Goal: Task Accomplishment & Management: Complete application form

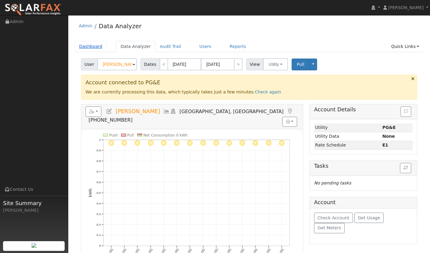
click at [90, 48] on link "Dashboard" at bounding box center [91, 46] width 33 height 11
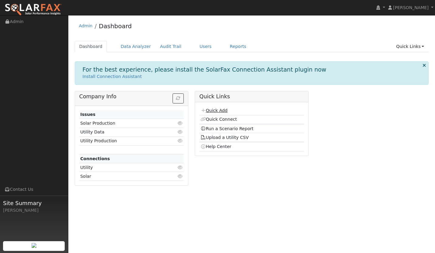
click at [216, 110] on link "Quick Add" at bounding box center [214, 110] width 27 height 5
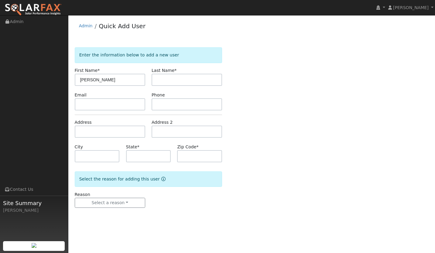
type input "[PERSON_NAME]"
click at [175, 80] on input "text" at bounding box center [187, 80] width 70 height 12
type input "[PERSON_NAME]"
click at [98, 106] on input "text" at bounding box center [110, 104] width 70 height 12
paste input "vjschneider@verizon.net"
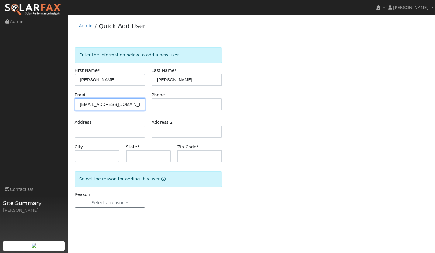
type input "vjschneider@verizon.net"
click at [167, 105] on input "text" at bounding box center [187, 104] width 70 height 12
paste input "(805) 574-0751"
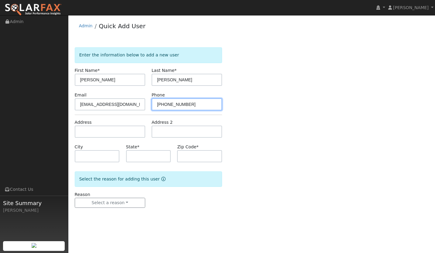
type input "(805) 574-0751"
click at [110, 131] on input "text" at bounding box center [110, 132] width 70 height 12
paste input "1626 North Suey Road, Santa Maria, CA, USA"
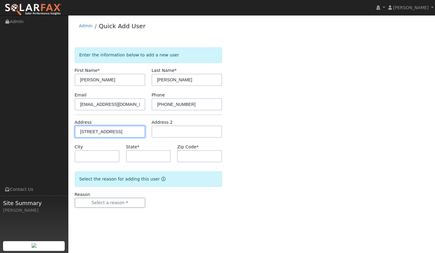
scroll to position [0, 25]
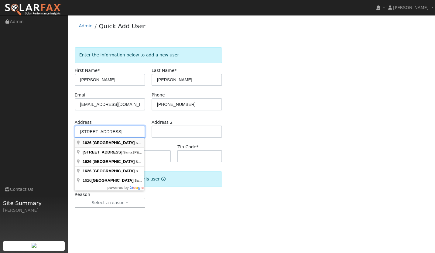
type input "1626 North Suey Road"
type input "Santa Maria"
type input "CA"
type input "93454"
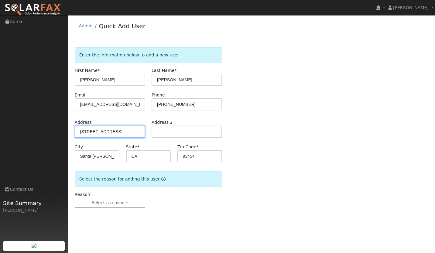
scroll to position [0, 0]
click at [100, 133] on input "1626 North Suey Road" at bounding box center [110, 132] width 70 height 12
click at [101, 133] on input "1626 North Suey Road" at bounding box center [110, 132] width 70 height 12
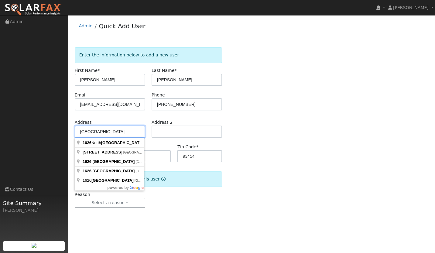
click at [118, 132] on input "1626 Suey Road" at bounding box center [110, 132] width 70 height 12
type input "1626 North Suey Road"
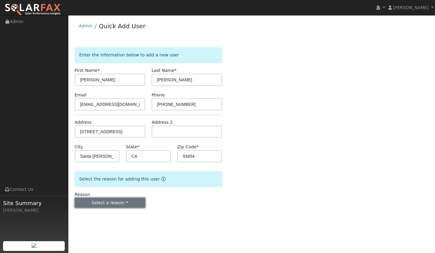
click at [124, 202] on button "Select a reason" at bounding box center [110, 203] width 70 height 10
click at [112, 214] on link "New lead" at bounding box center [108, 215] width 67 height 9
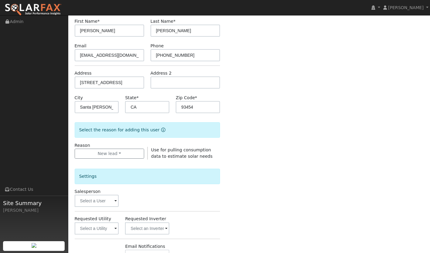
scroll to position [50, 0]
click at [87, 226] on input "text" at bounding box center [97, 228] width 44 height 12
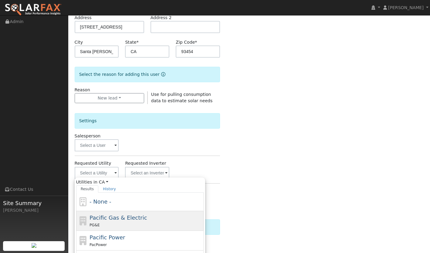
click at [115, 218] on span "Pacific Gas & Electric" at bounding box center [118, 218] width 57 height 6
type input "Pacific Gas & Electric"
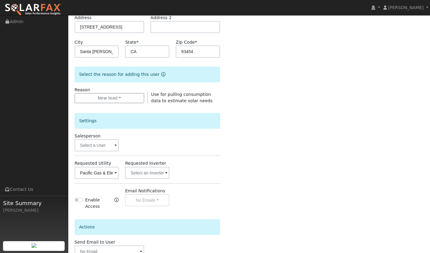
scroll to position [140, 0]
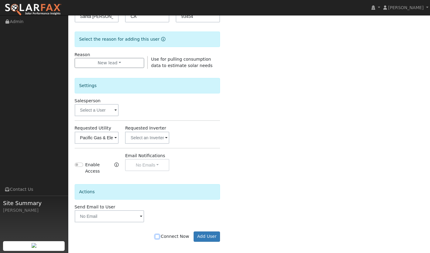
click at [159, 235] on input "Connect Now" at bounding box center [157, 237] width 4 height 4
checkbox input "true"
click at [207, 232] on button "Add User" at bounding box center [207, 237] width 26 height 10
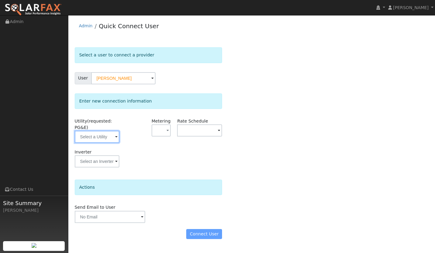
click at [99, 137] on input "text" at bounding box center [97, 137] width 45 height 12
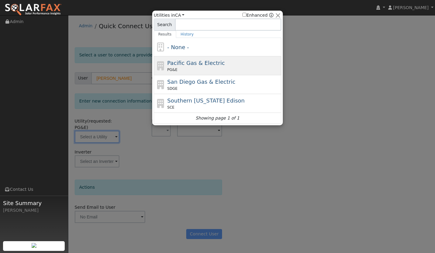
click at [179, 61] on span "Pacific Gas & Electric" at bounding box center [195, 63] width 57 height 6
type input "PG&E"
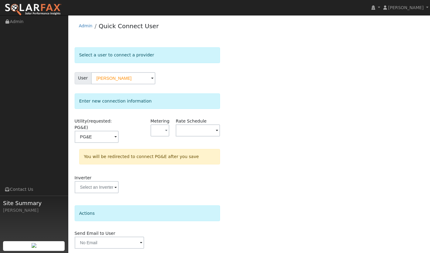
scroll to position [21, 0]
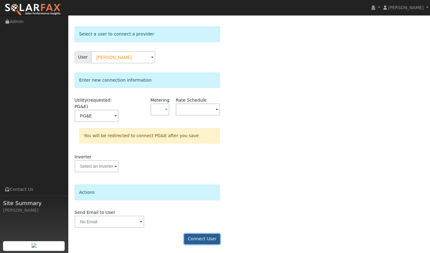
click at [201, 242] on button "Connect User" at bounding box center [202, 239] width 36 height 10
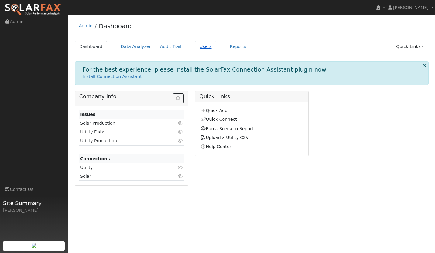
click at [195, 47] on link "Users" at bounding box center [205, 46] width 21 height 11
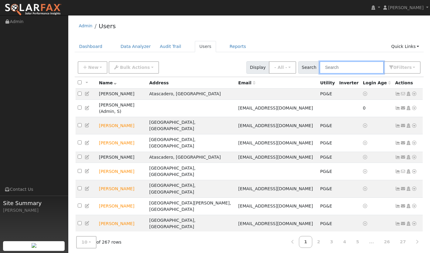
click at [349, 72] on input "text" at bounding box center [352, 67] width 64 height 12
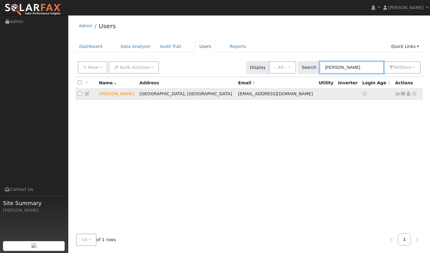
type input "[PERSON_NAME]"
click at [415, 95] on icon at bounding box center [414, 94] width 5 height 4
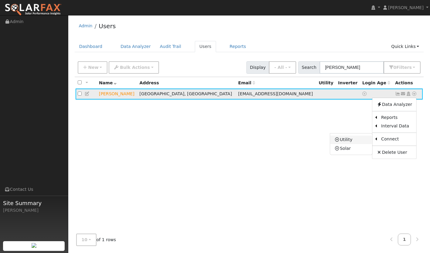
click at [353, 141] on link "Utility" at bounding box center [352, 140] width 42 height 9
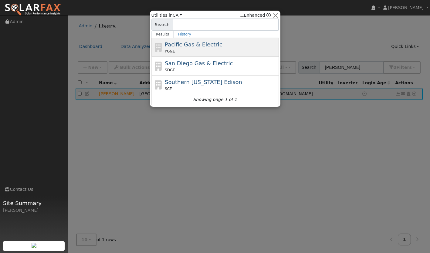
click at [223, 50] on div "PG&E" at bounding box center [221, 51] width 113 height 5
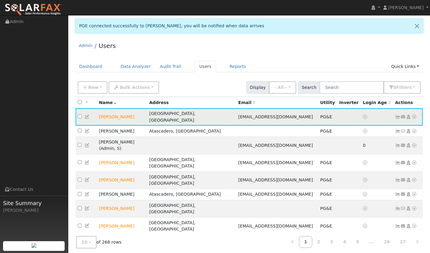
click at [398, 116] on icon at bounding box center [398, 117] width 5 height 4
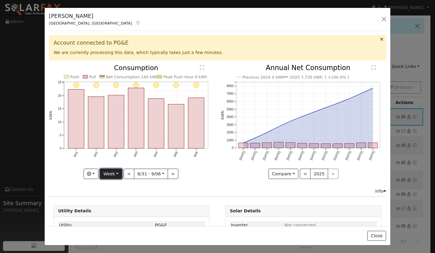
click at [114, 176] on button "Week" at bounding box center [111, 174] width 22 height 10
click at [112, 209] on link "Year" at bounding box center [121, 212] width 42 height 9
type input "[DATE]"
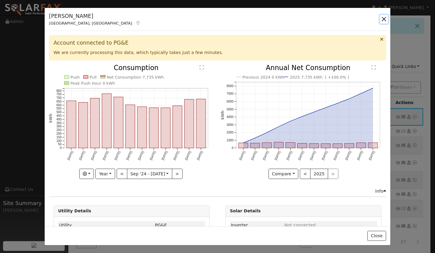
click at [382, 18] on button "button" at bounding box center [384, 19] width 9 height 9
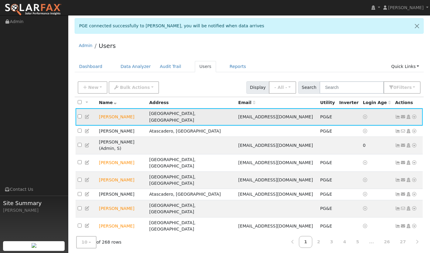
click at [416, 115] on icon at bounding box center [414, 117] width 5 height 4
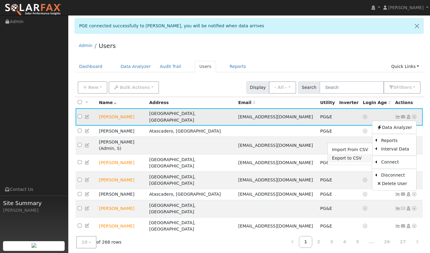
click at [352, 154] on link "Export to CSV" at bounding box center [350, 158] width 45 height 9
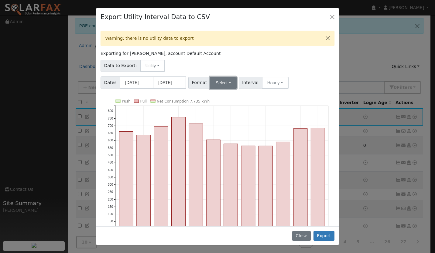
click at [213, 81] on button "Select" at bounding box center [223, 83] width 26 height 12
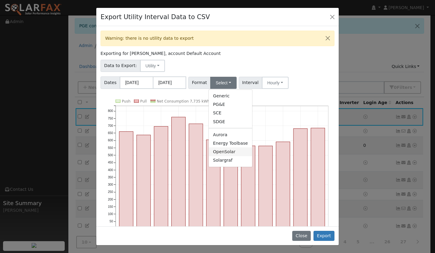
click at [220, 153] on link "OpenSolar" at bounding box center [230, 152] width 43 height 9
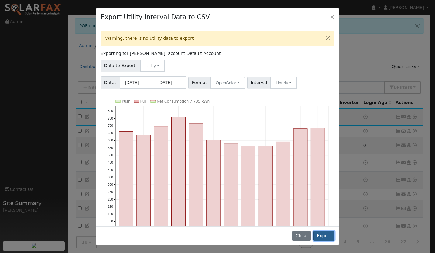
click at [327, 236] on button "Export" at bounding box center [324, 236] width 21 height 10
